Goal: Task Accomplishment & Management: Complete application form

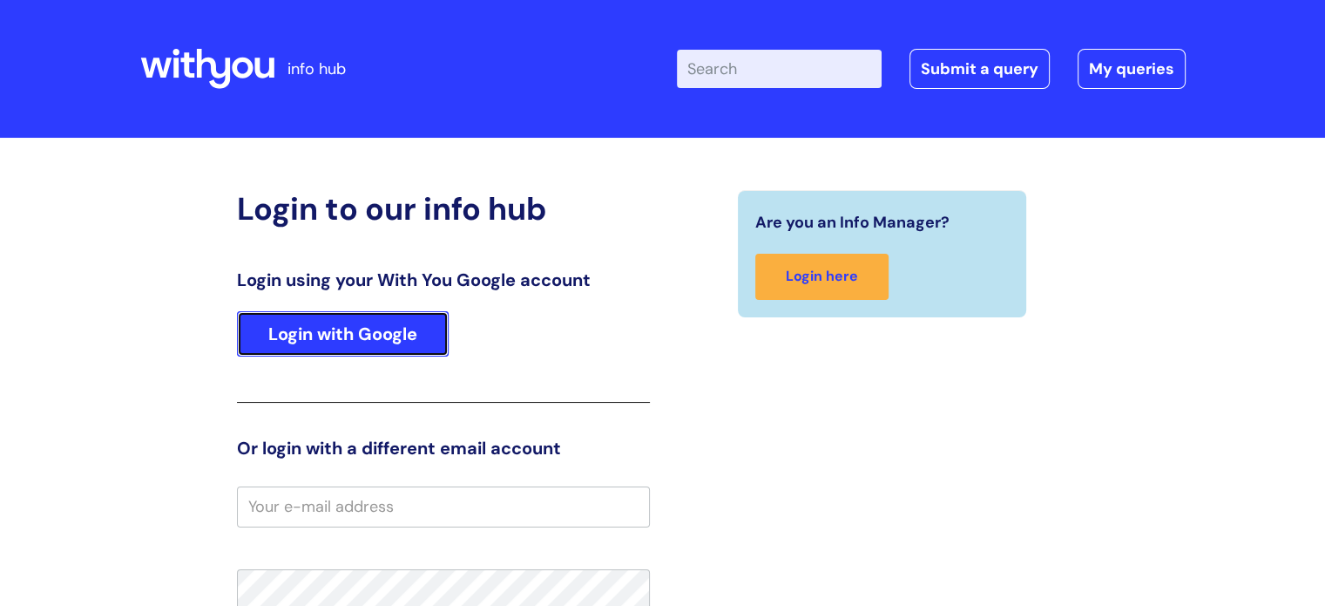
click at [366, 331] on link "Login with Google" at bounding box center [343, 333] width 212 height 45
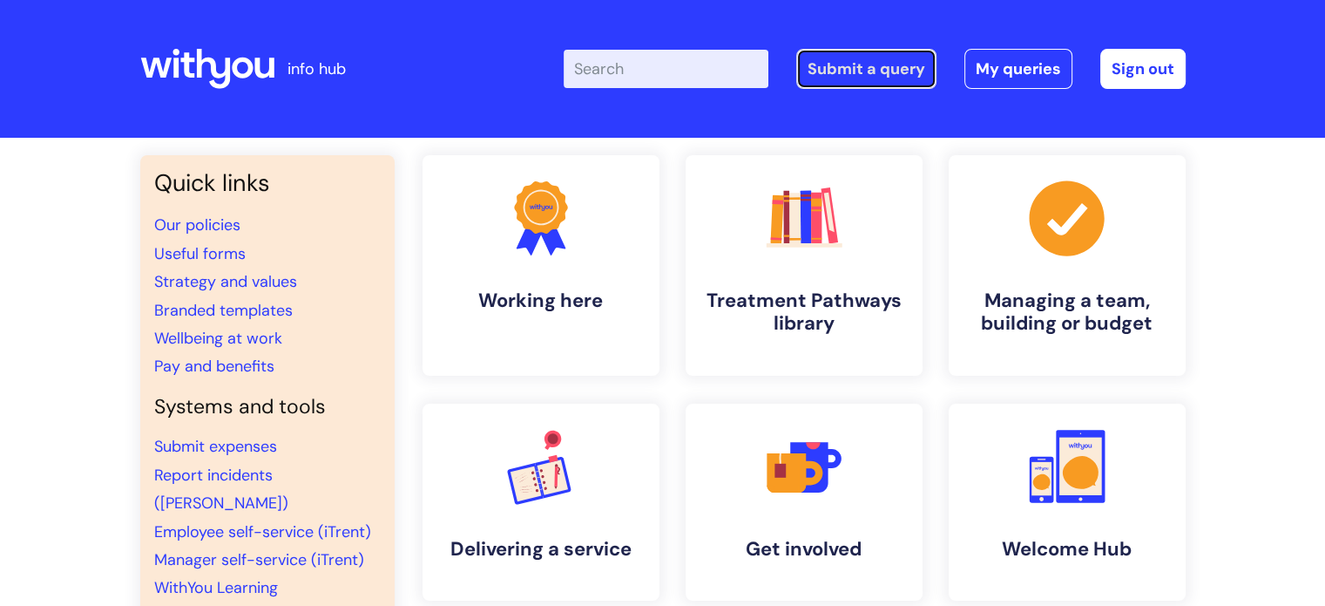
click at [850, 72] on link "Submit a query" at bounding box center [866, 69] width 140 height 40
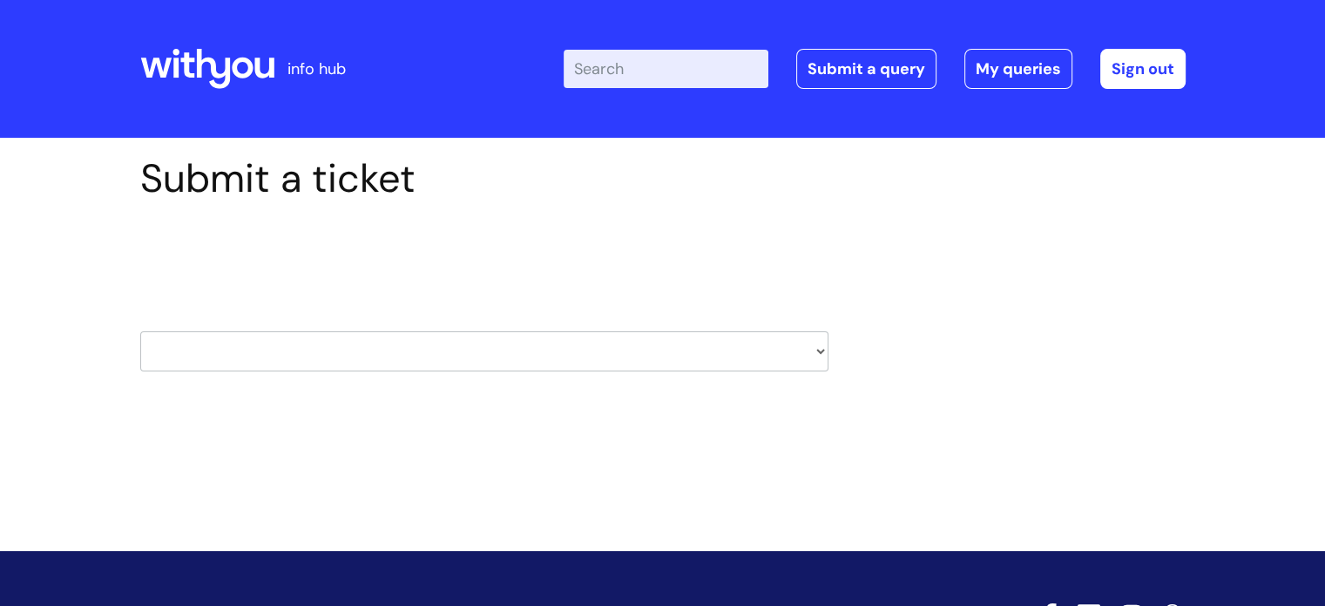
click at [282, 351] on select "HR / People IT and Support Clinical Drug Alerts Finance Accounts Data Support T…" at bounding box center [484, 351] width 688 height 40
select select "finance_accounts"
click at [140, 331] on select "HR / People IT and Support Clinical Drug Alerts Finance Accounts Data Support T…" at bounding box center [484, 351] width 688 height 40
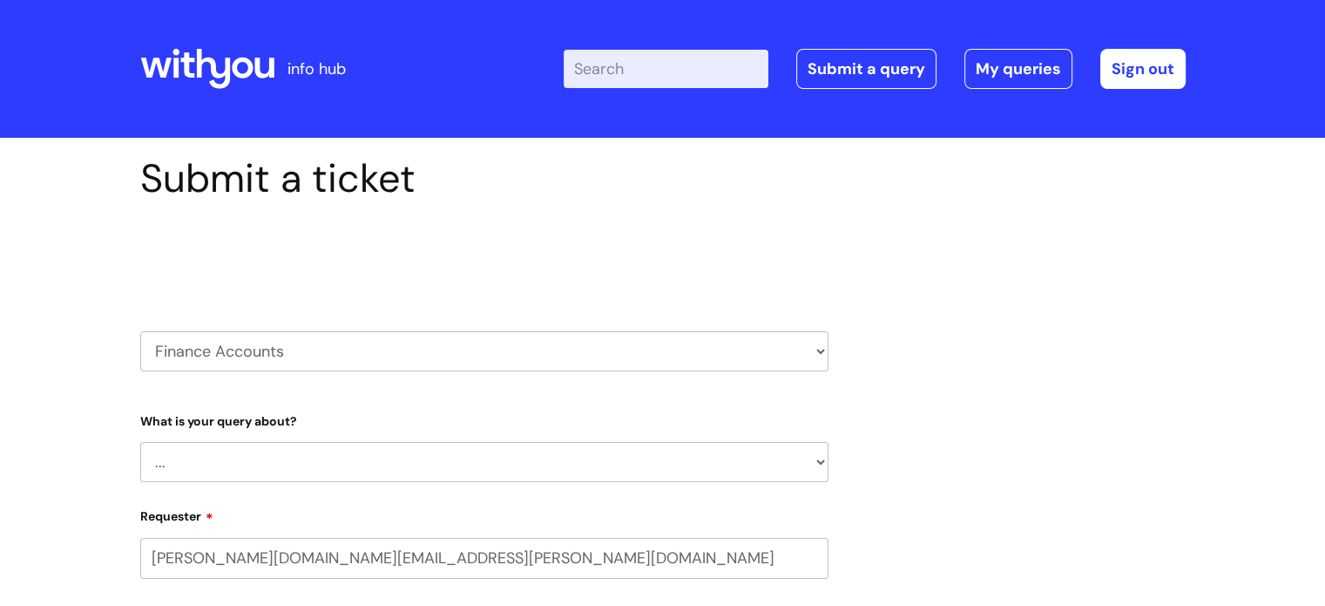
select select "80004418200"
click at [819, 465] on select "... Finance Systems Finance Requests (inc. Expenses) Invoices Research" at bounding box center [484, 462] width 688 height 40
select select "Invoices"
click at [140, 442] on select "... Finance Systems Finance Requests (inc. Expenses) Invoices Research" at bounding box center [484, 462] width 688 height 40
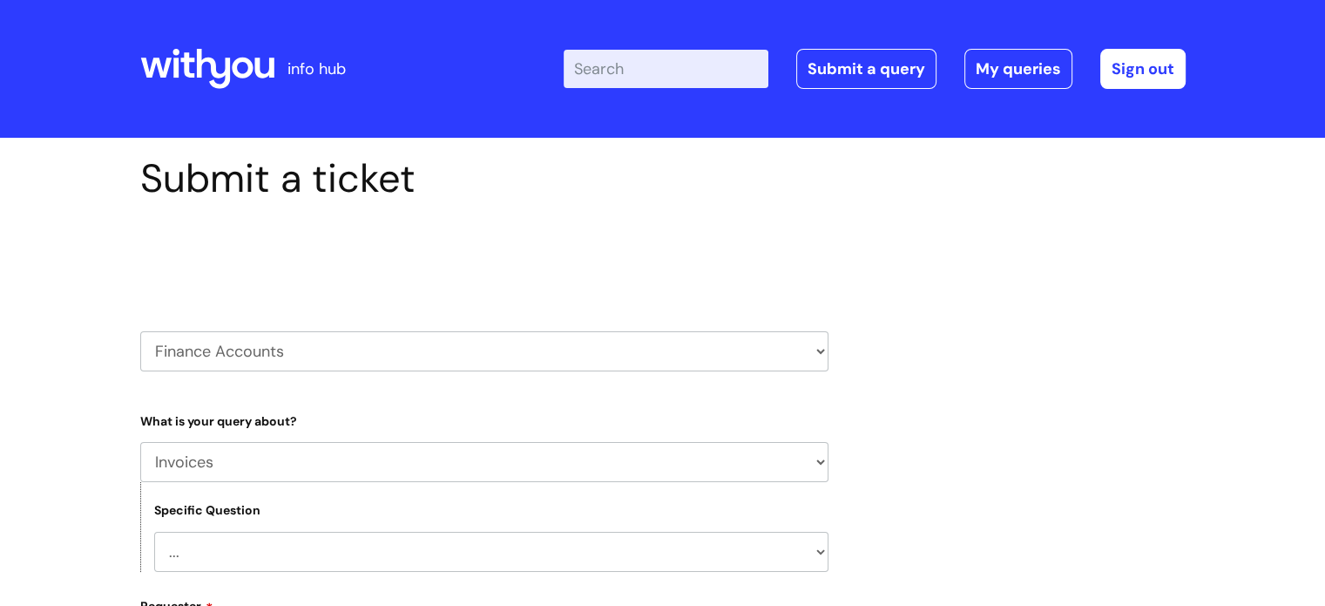
scroll to position [87, 0]
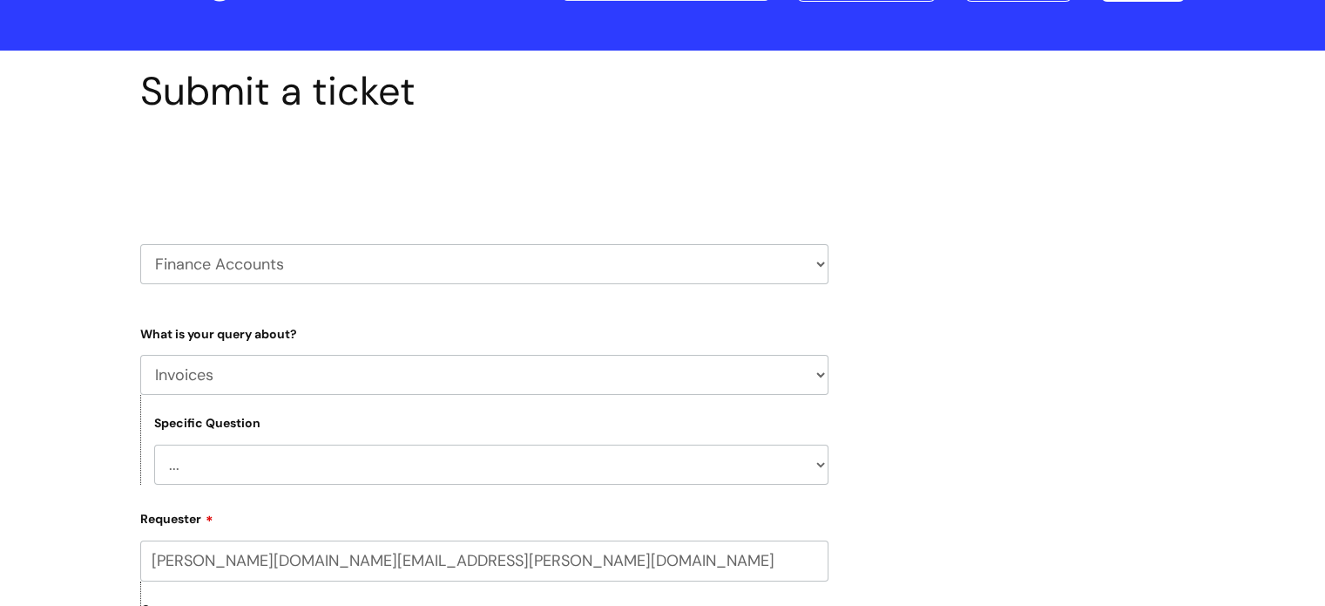
click at [821, 464] on select "... Customer Invoice Supplier Invoices" at bounding box center [491, 464] width 674 height 40
click at [154, 444] on select "... Customer Invoice Supplier Invoices" at bounding box center [491, 464] width 674 height 40
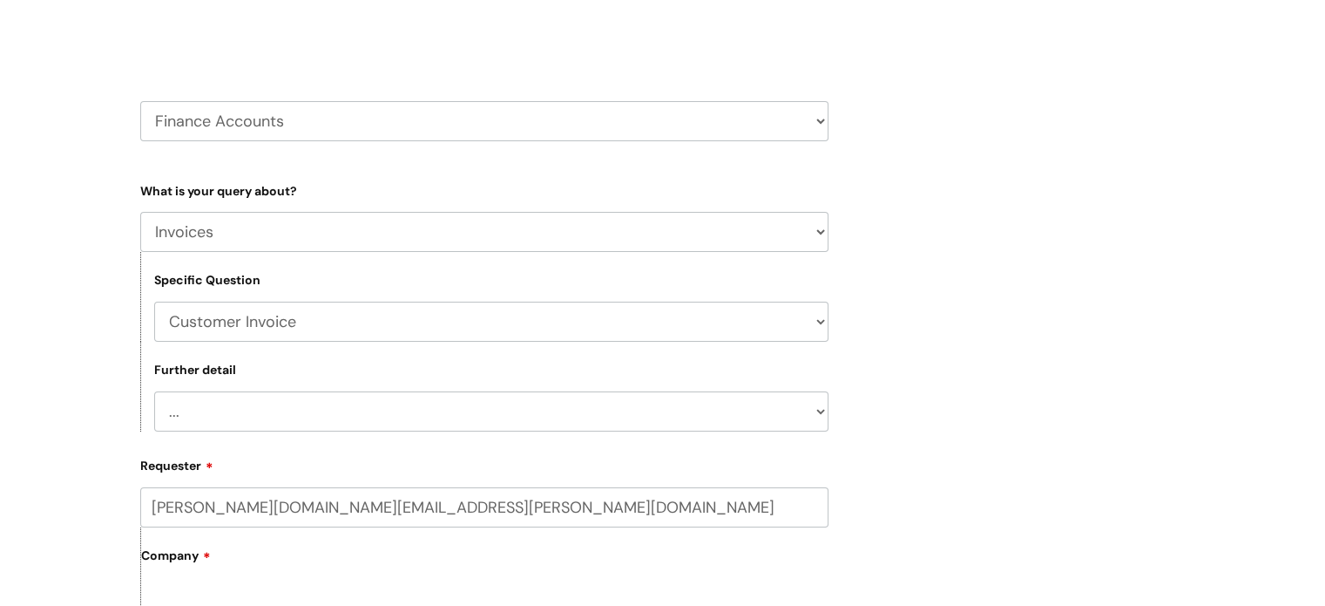
scroll to position [261, 0]
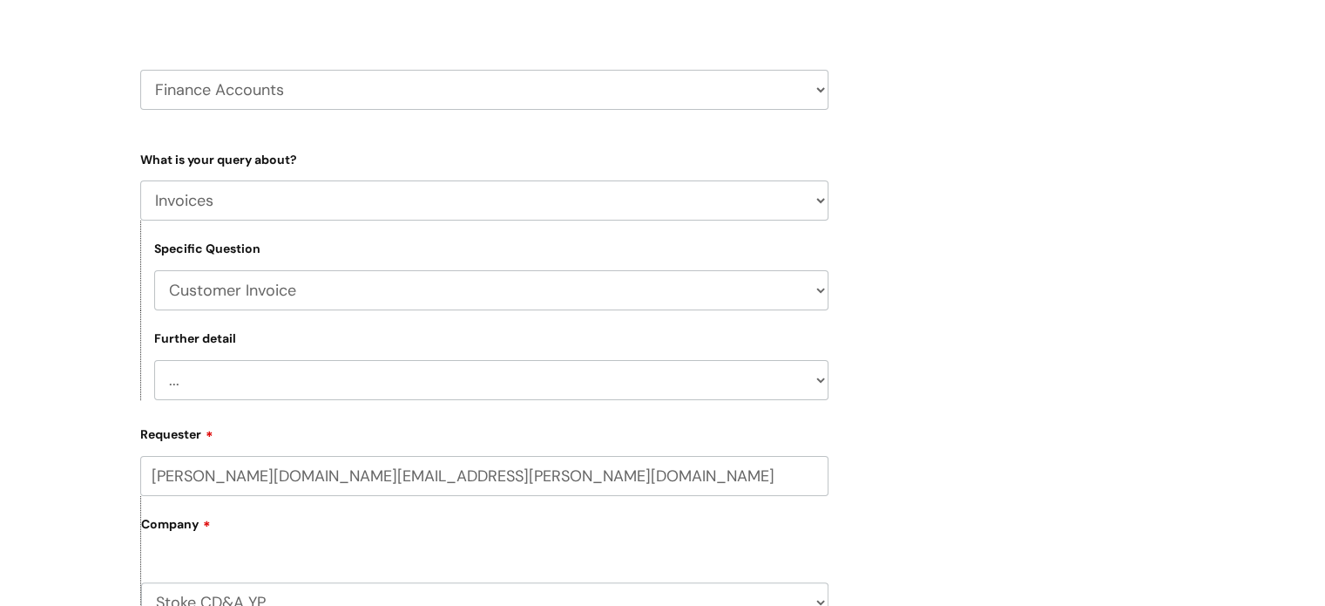
click at [823, 292] on select "... Customer Invoice Supplier Invoices" at bounding box center [491, 290] width 674 height 40
select select "Supplier Invoices"
click at [154, 270] on select "... Customer Invoice Supplier Invoices" at bounding box center [491, 290] width 674 height 40
click at [823, 379] on select "... Invoices to add to Basware Payment Dates Remittance advice requests Urgent …" at bounding box center [491, 380] width 674 height 40
select select "Payment Dates"
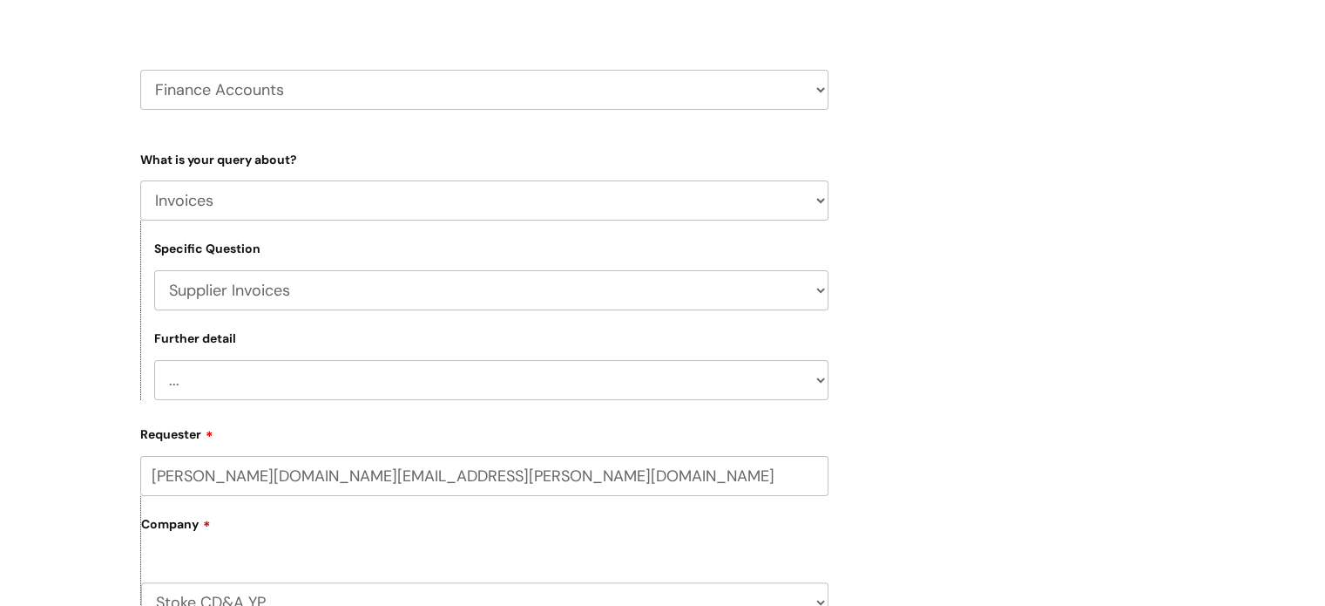
click at [154, 360] on select "... Invoices to add to Basware Payment Dates Remittance advice requests Urgent …" at bounding box center [491, 380] width 674 height 40
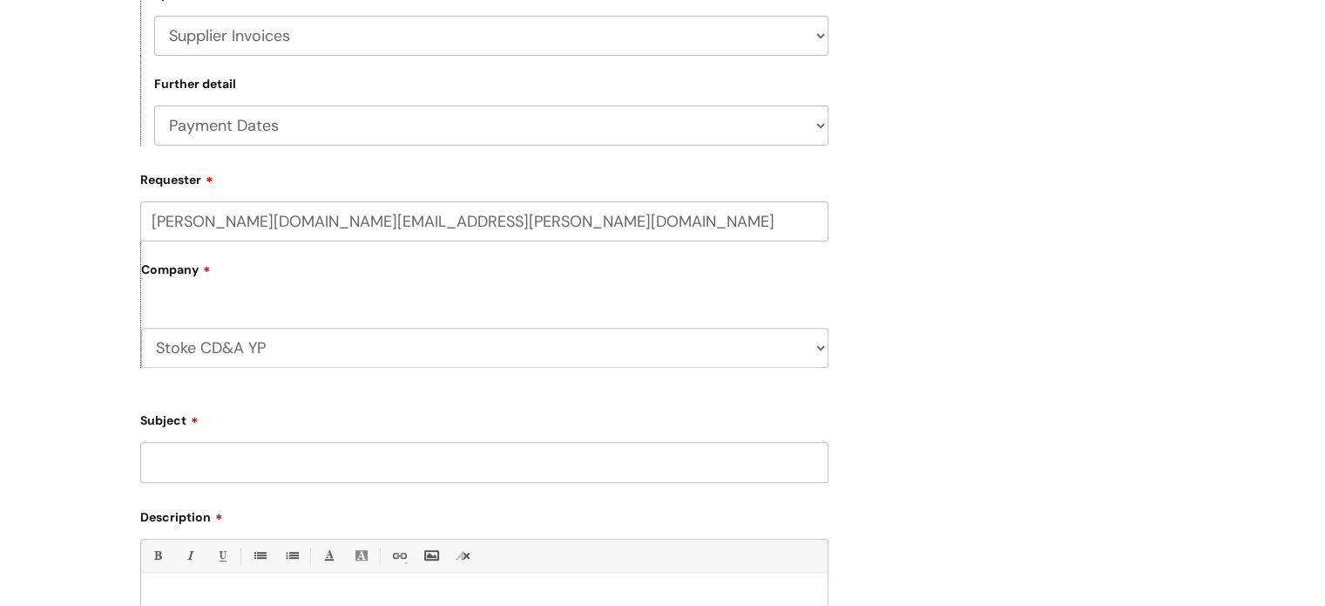
scroll to position [523, 0]
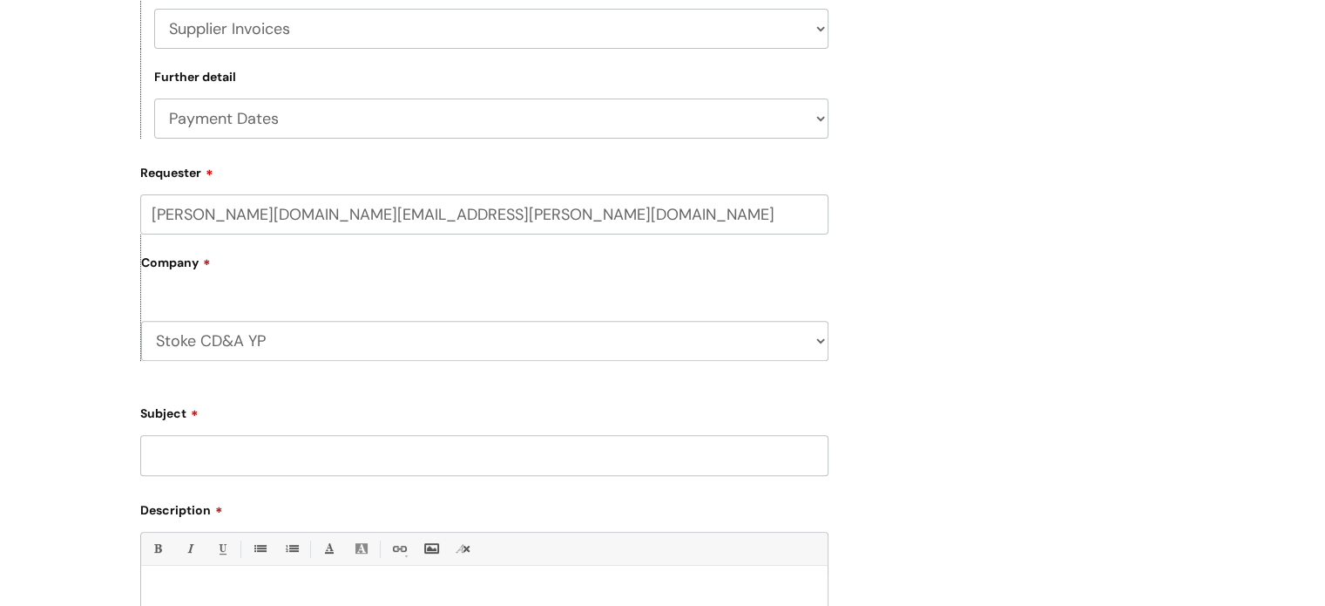
click at [650, 459] on input "Subject" at bounding box center [484, 455] width 688 height 40
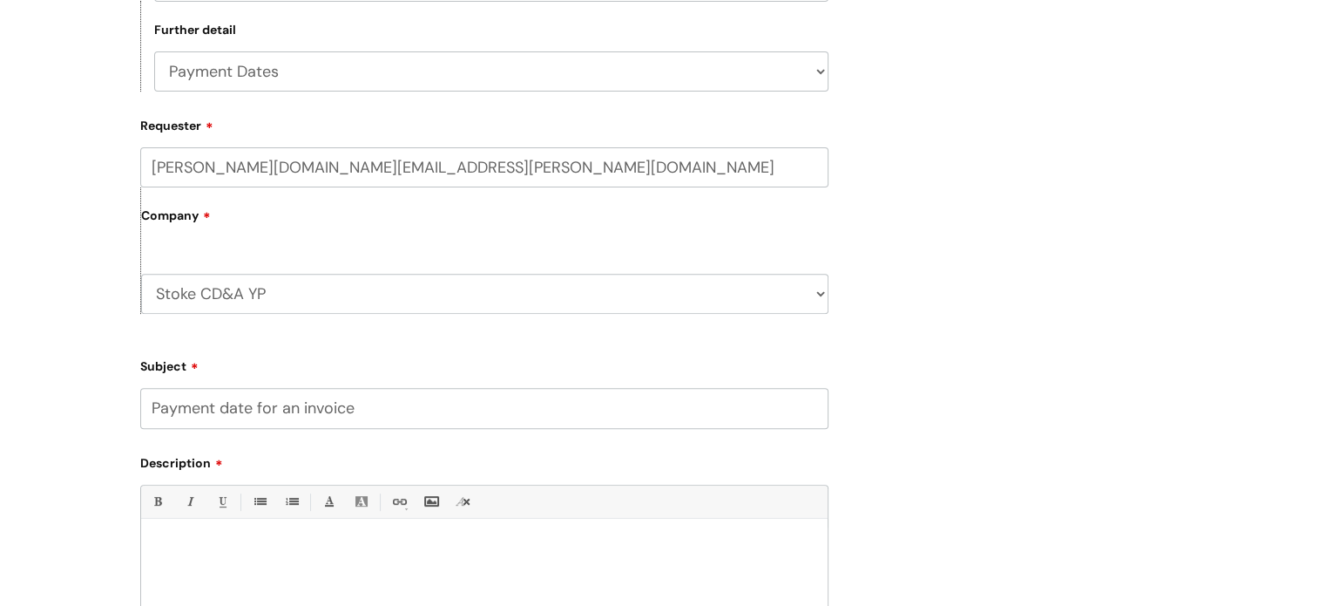
scroll to position [610, 0]
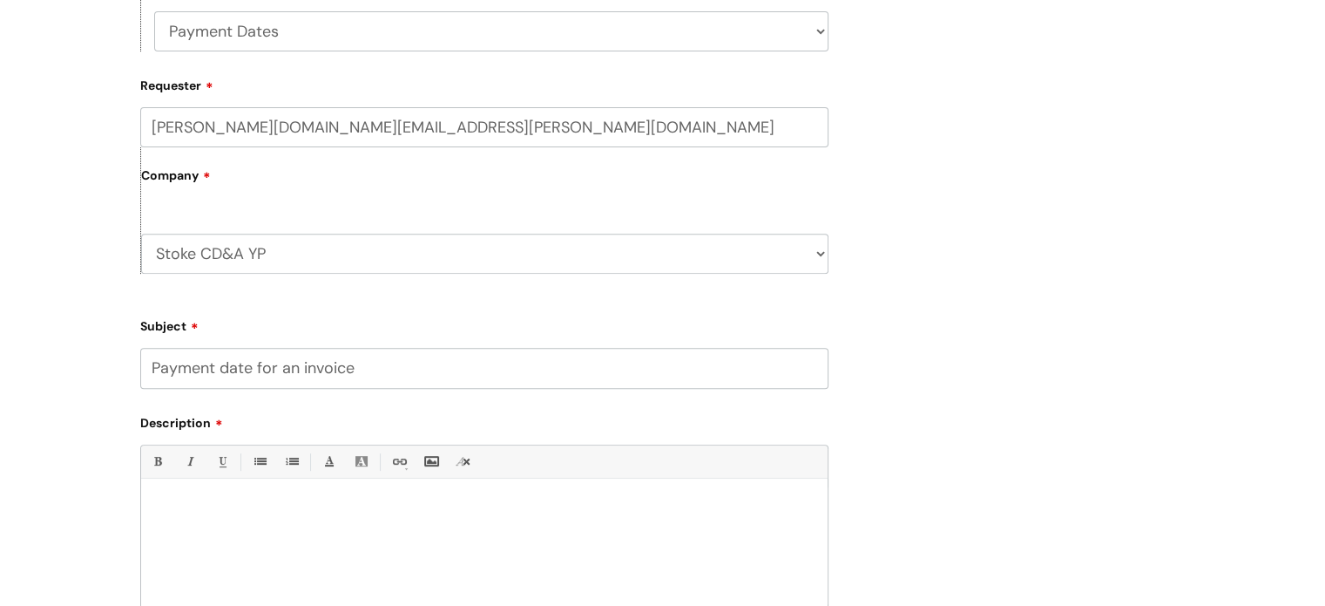
type input "Payment date for an invoice"
click at [388, 511] on p at bounding box center [484, 508] width 660 height 16
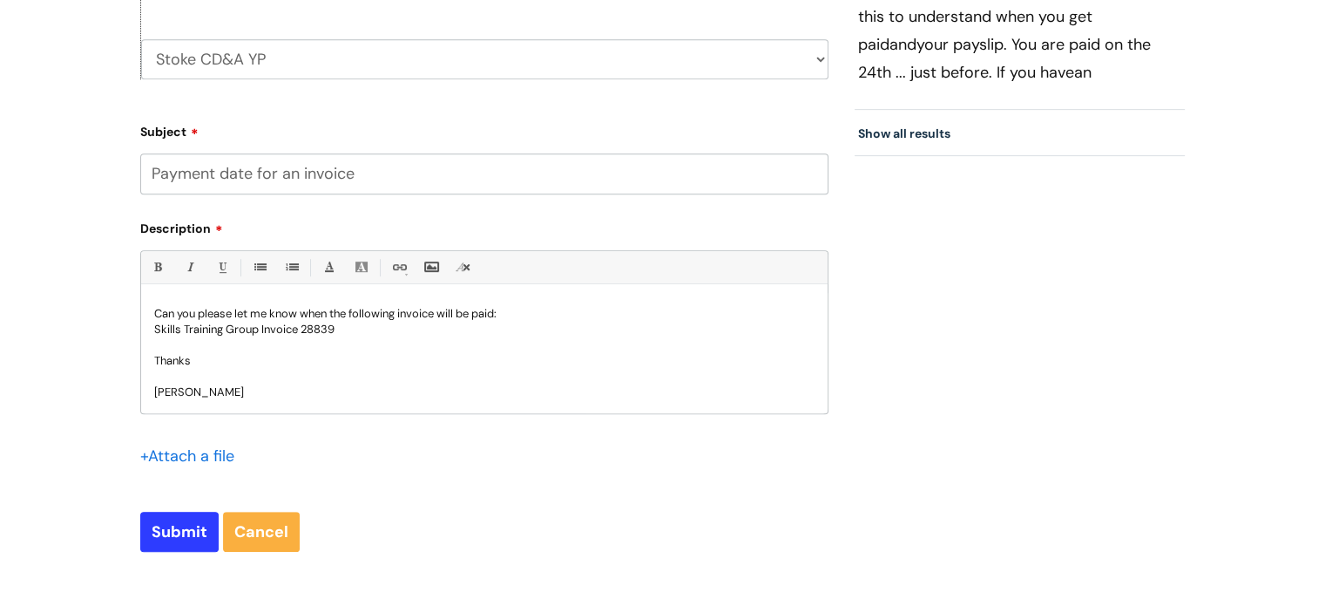
scroll to position [872, 0]
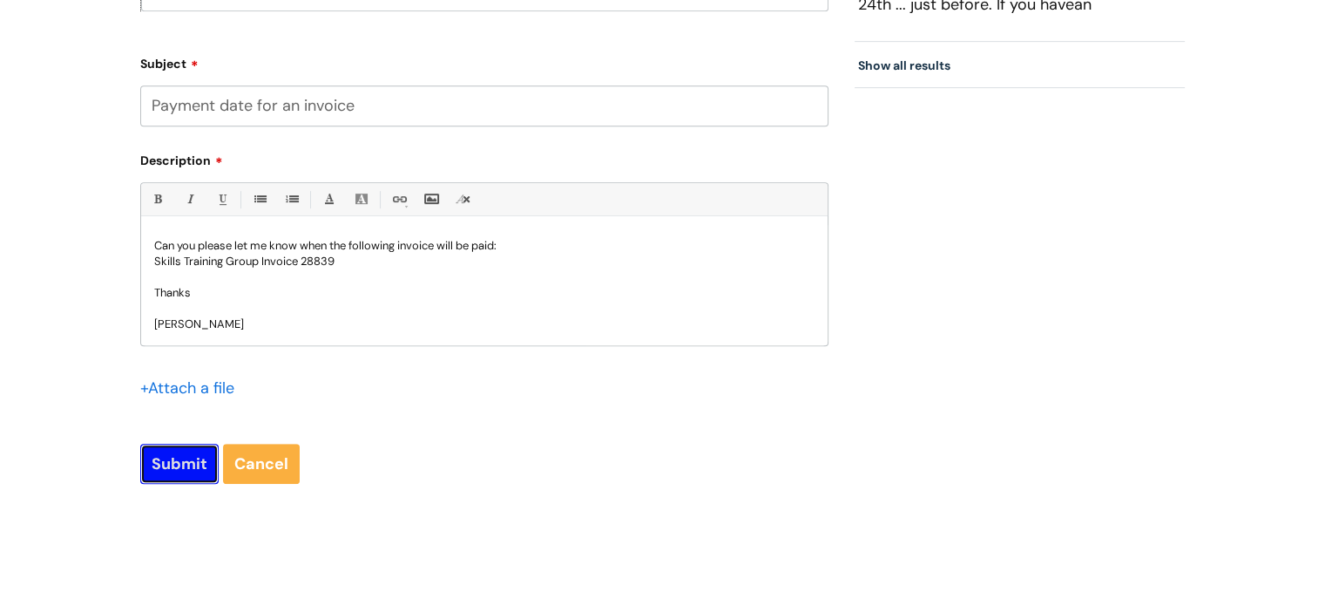
click at [200, 473] on input "Submit" at bounding box center [179, 463] width 78 height 40
type input "Please Wait..."
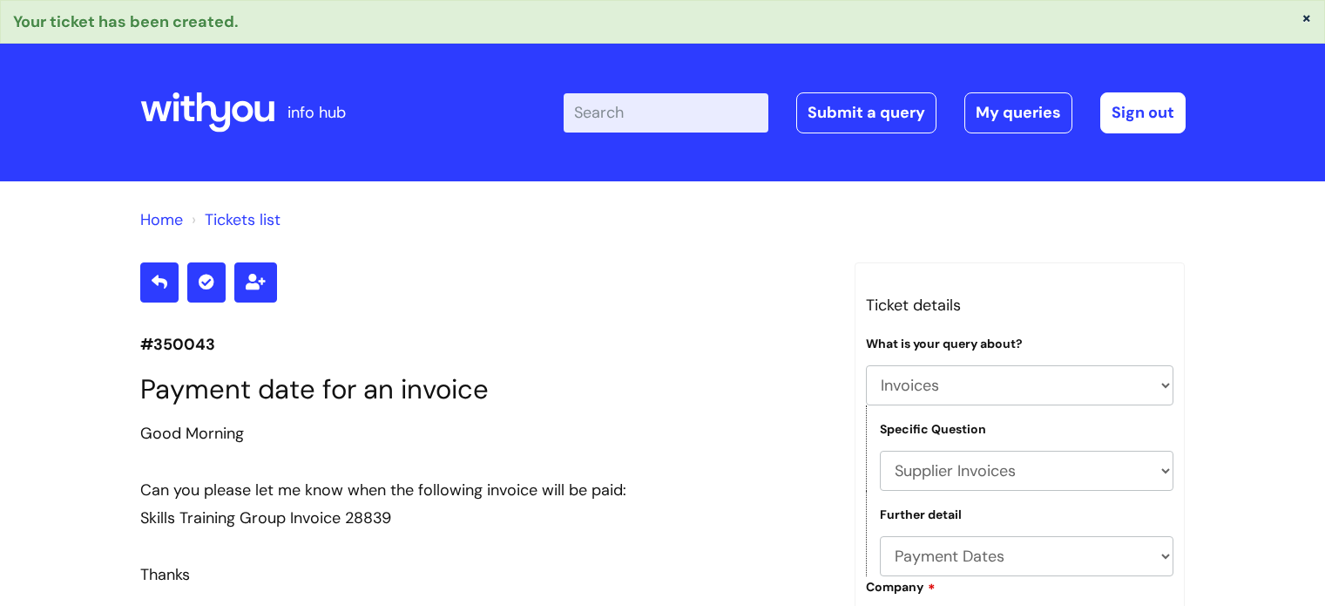
select select "Invoices"
select select "Supplier Invoices"
select select "Payment Dates"
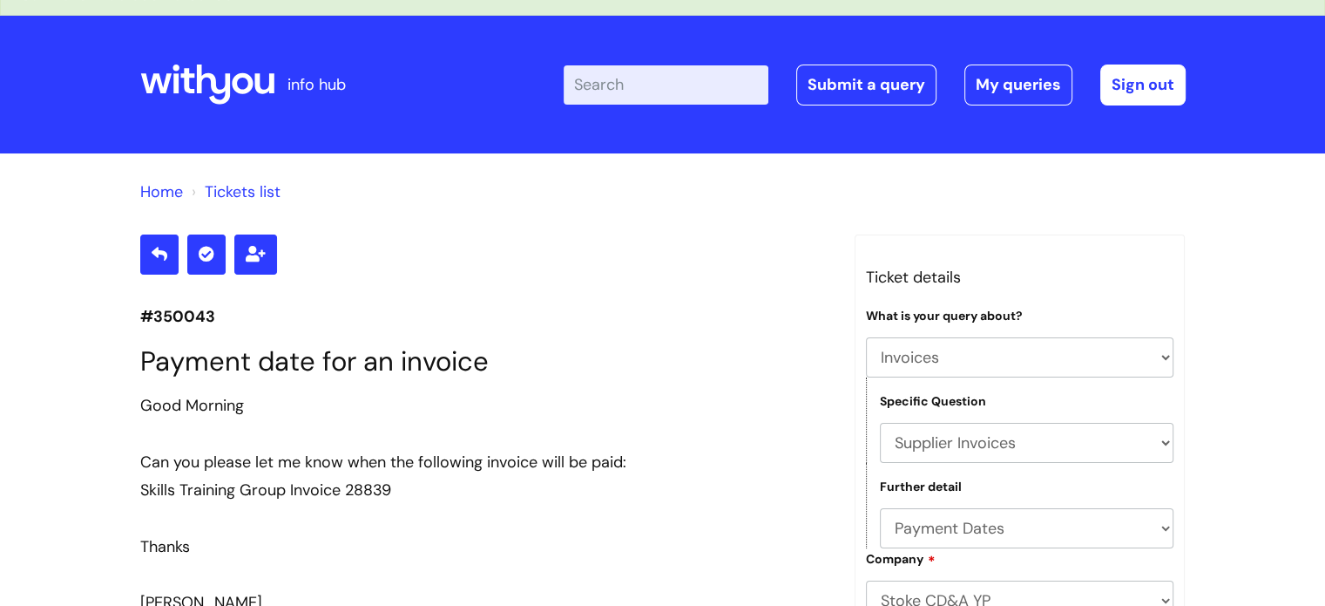
scroll to position [24, 0]
